Goal: Find contact information: Obtain details needed to contact an individual or organization

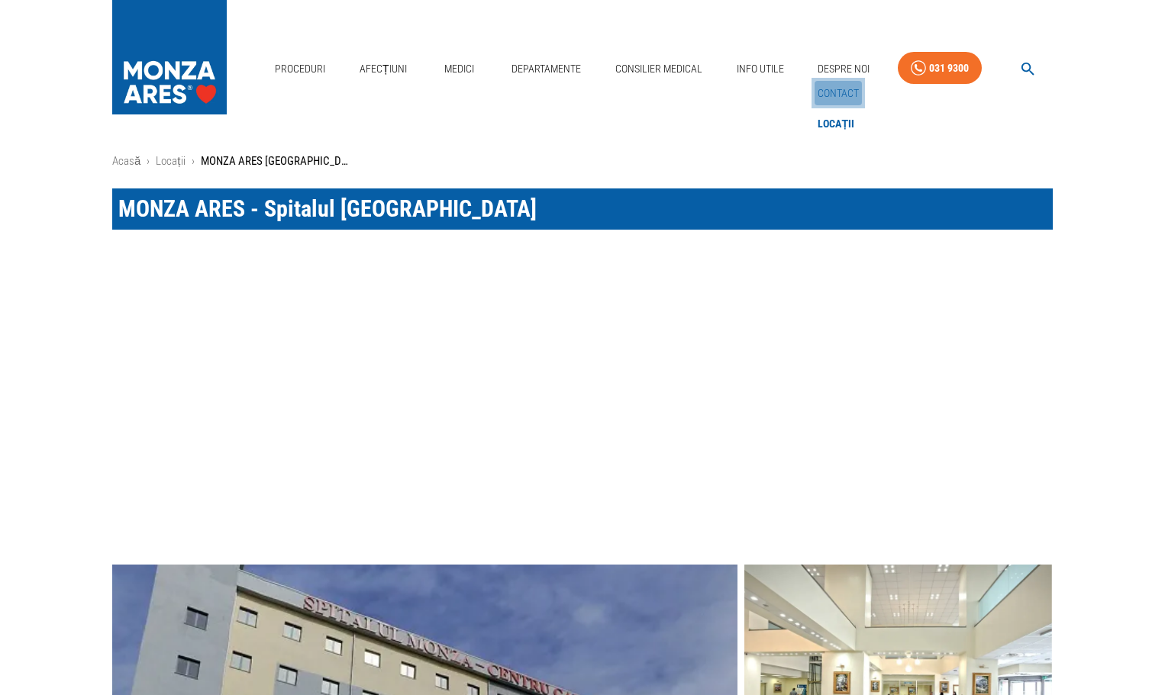
click at [835, 85] on link "Contact" at bounding box center [837, 93] width 47 height 25
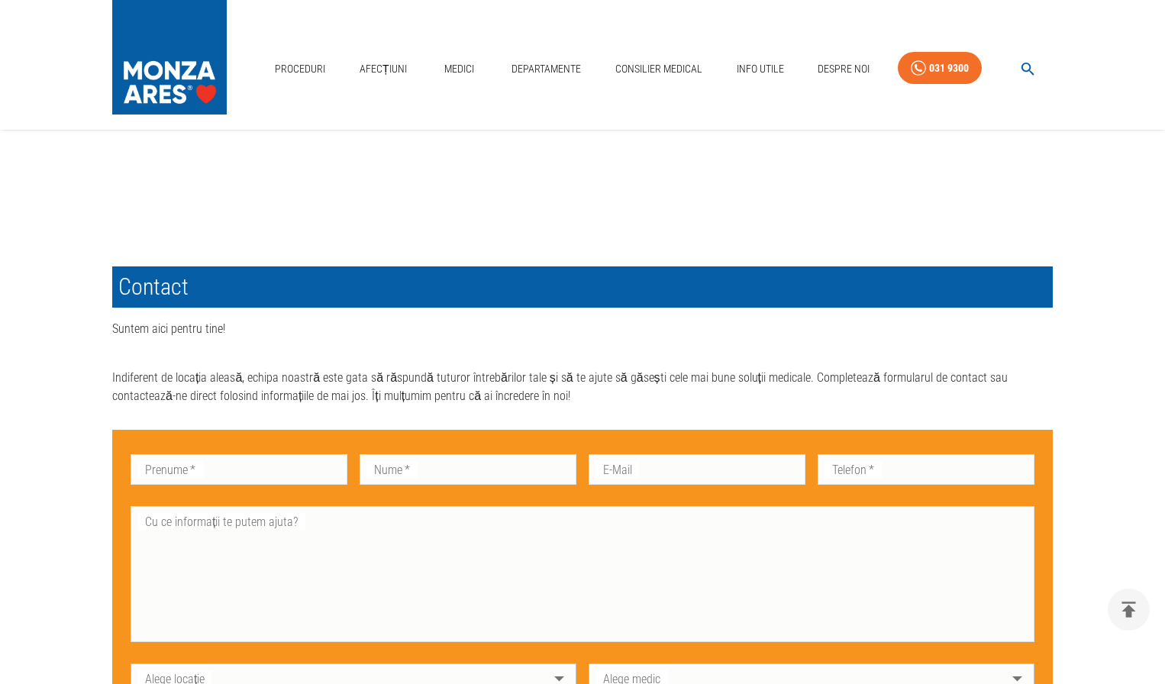
scroll to position [585, 0]
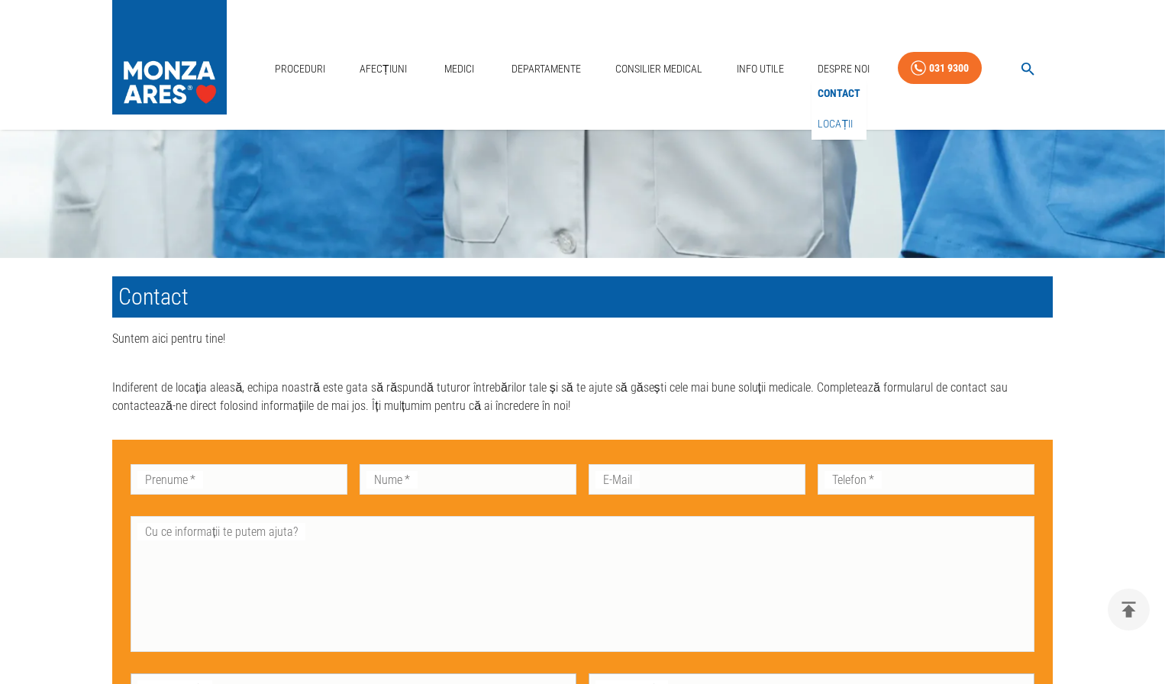
click at [848, 118] on link "Locații" at bounding box center [834, 123] width 41 height 25
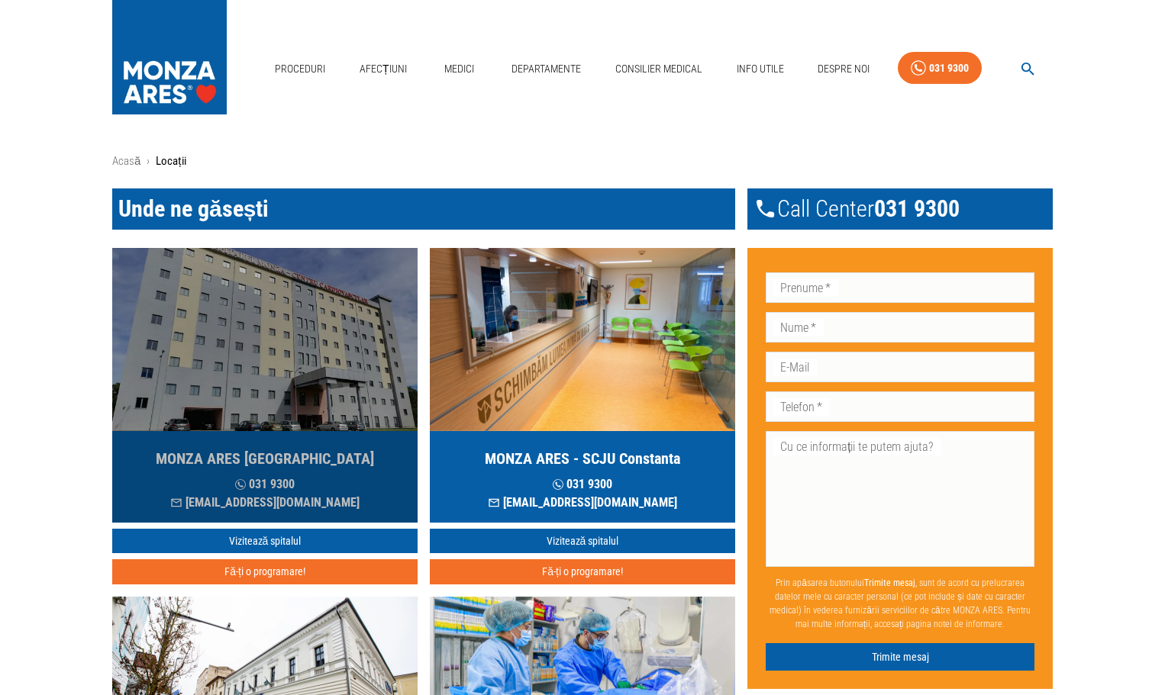
click at [254, 502] on p "[EMAIL_ADDRESS][DOMAIN_NAME]" at bounding box center [264, 503] width 189 height 18
